Goal: Find specific page/section: Find specific page/section

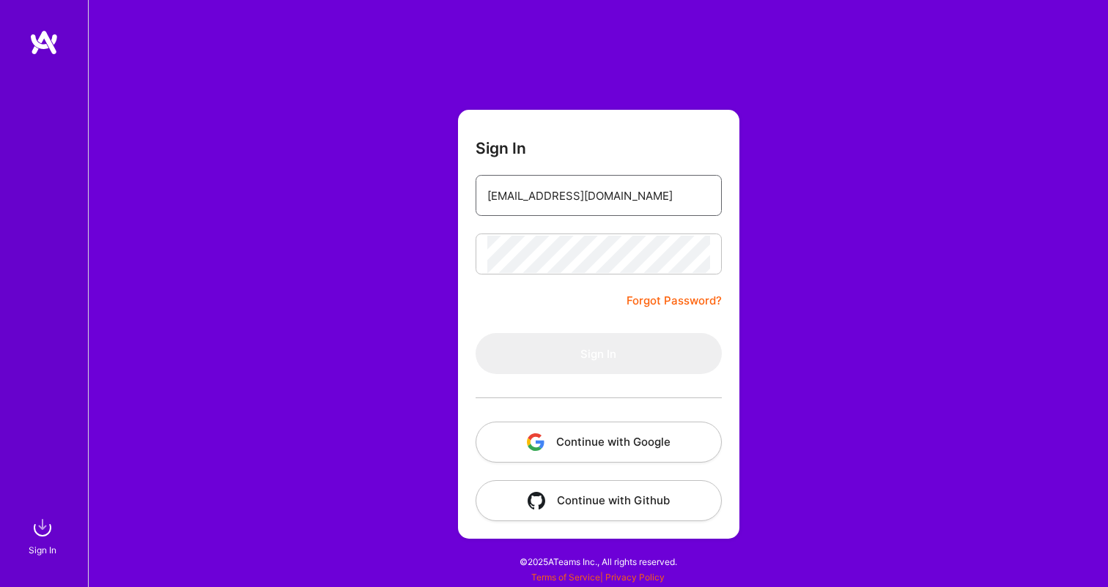
type input "[EMAIL_ADDRESS][DOMAIN_NAME]"
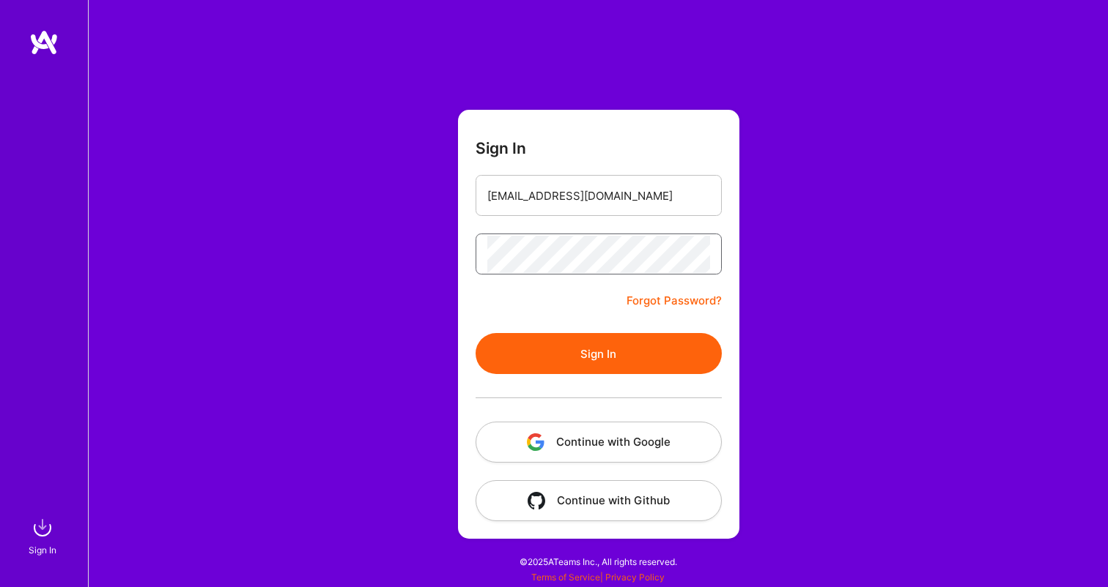
click at [598, 354] on button "Sign In" at bounding box center [598, 353] width 246 height 41
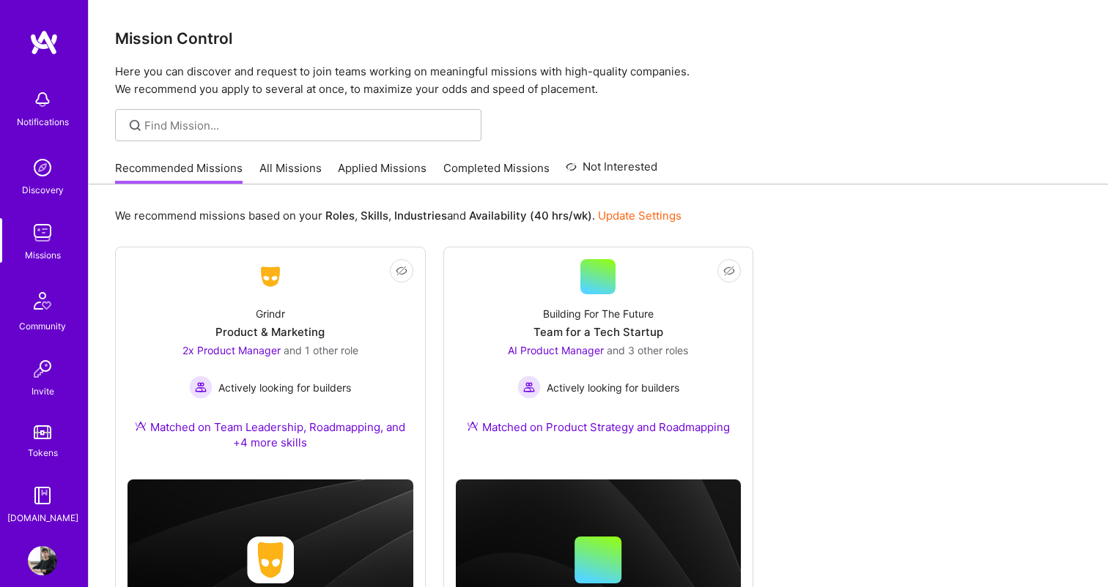
click at [300, 163] on link "All Missions" at bounding box center [290, 172] width 62 height 24
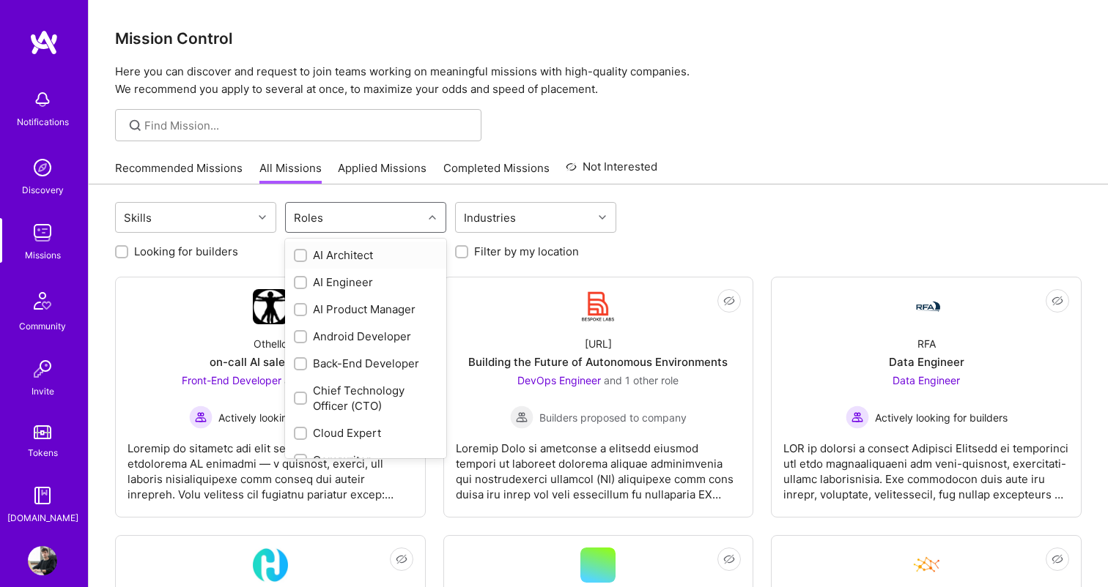
click at [357, 204] on div "Roles" at bounding box center [354, 217] width 137 height 29
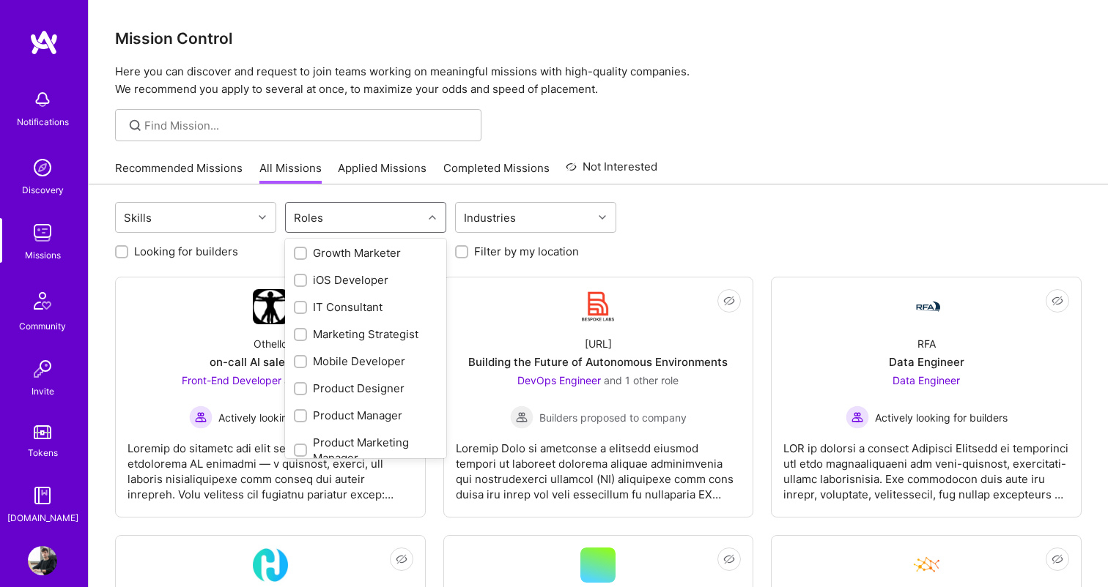
scroll to position [444, 0]
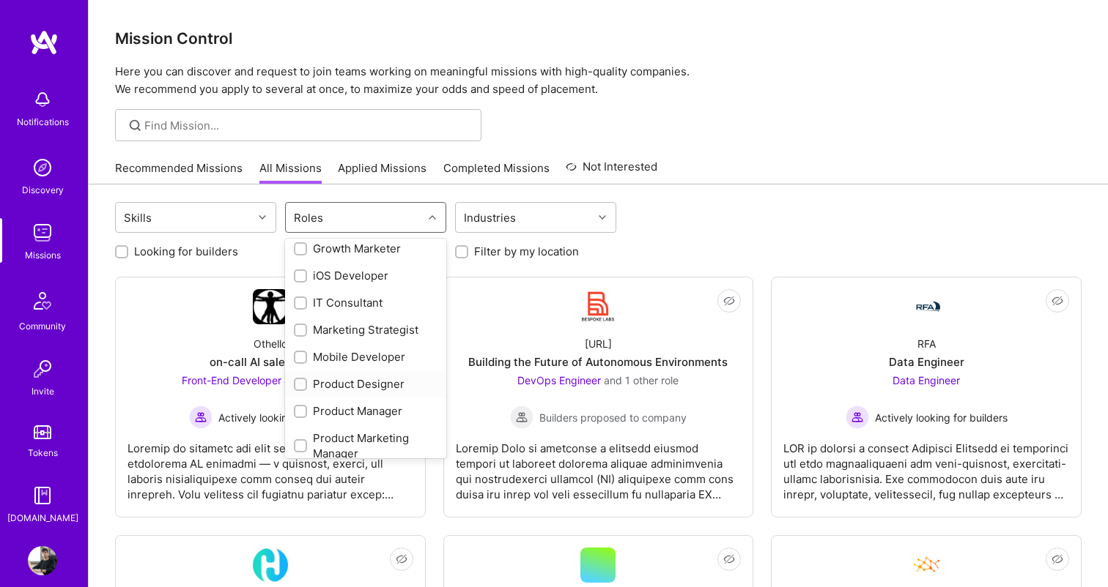
click at [353, 376] on div "Product Designer" at bounding box center [366, 383] width 144 height 15
checkbox input "true"
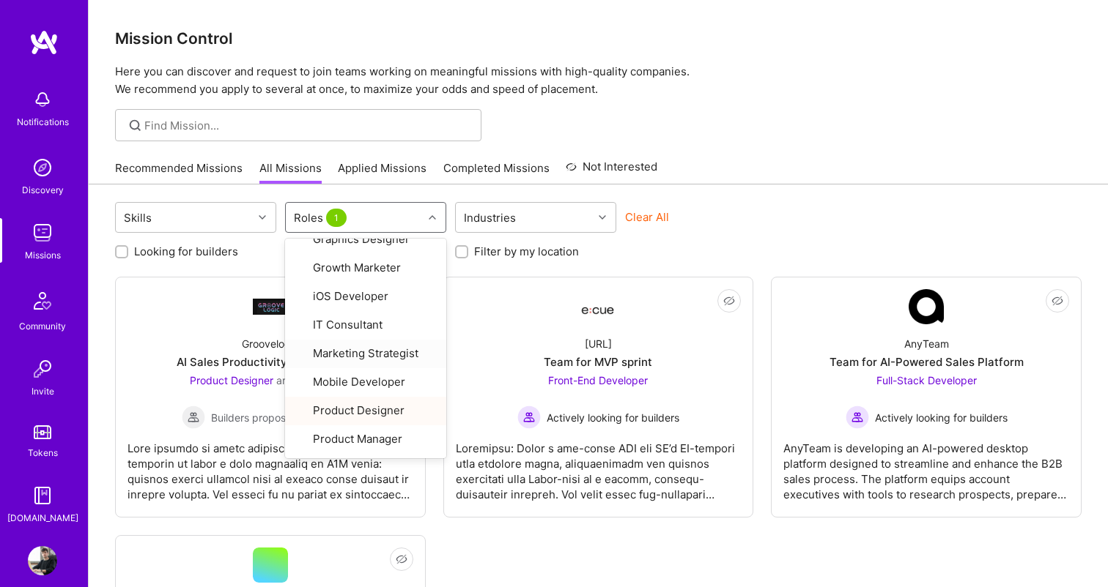
click at [760, 144] on div "Mission Control Here you can discover and request to join teams working on mean…" at bounding box center [598, 406] width 1019 height 812
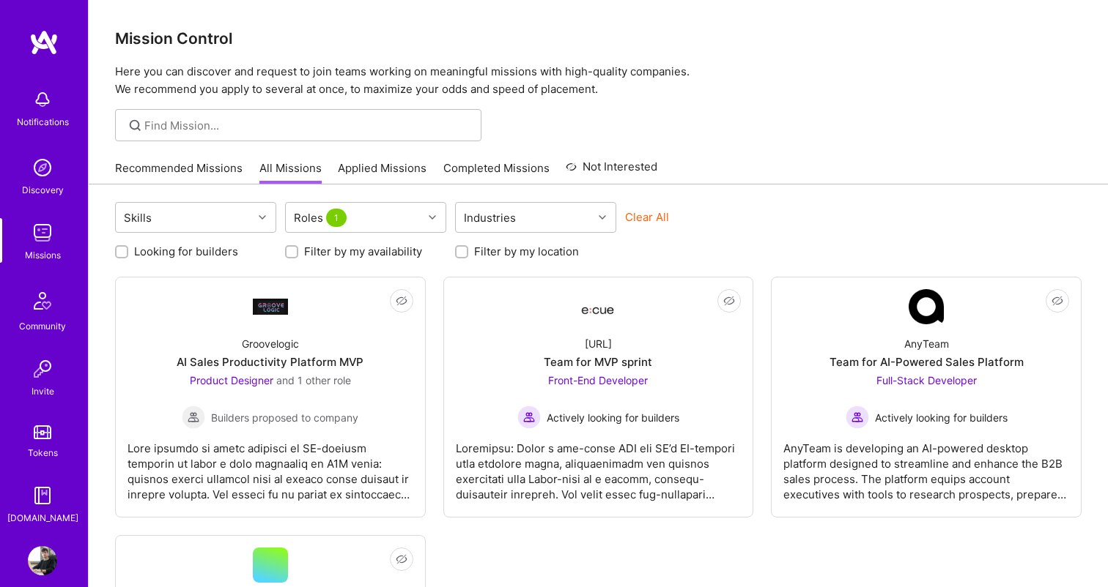
scroll to position [0, 0]
click at [41, 234] on img at bounding box center [42, 232] width 29 height 29
